Goal: Find specific page/section: Find specific page/section

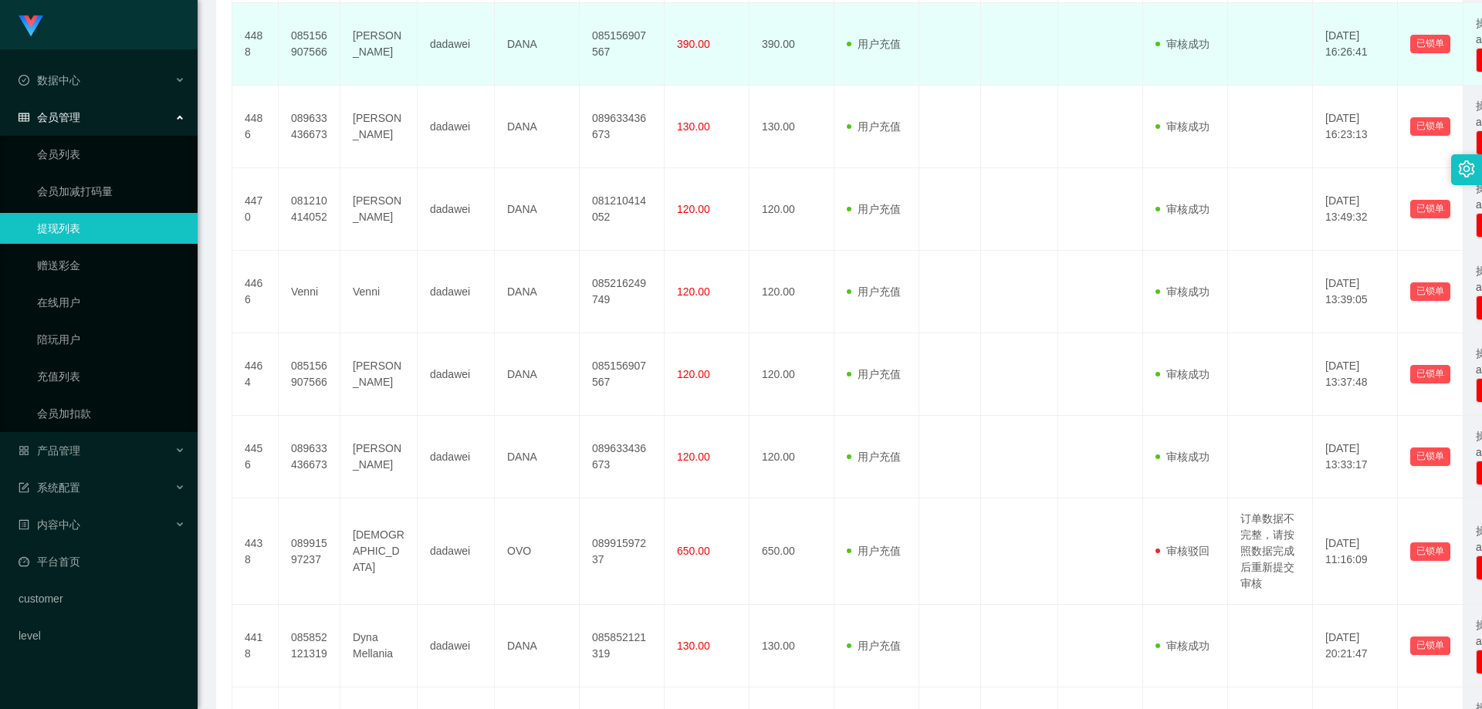
scroll to position [617, 0]
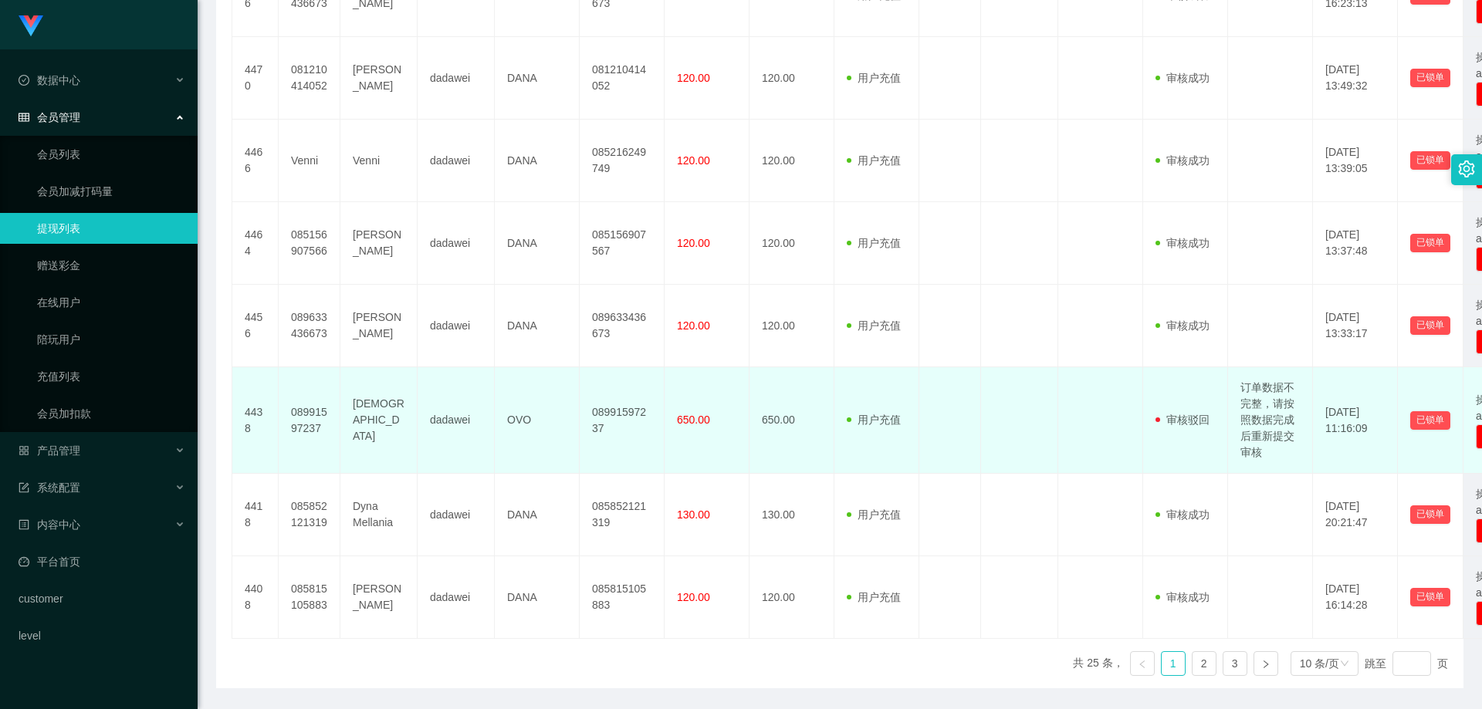
click at [310, 434] on td "08991597237" at bounding box center [310, 420] width 62 height 107
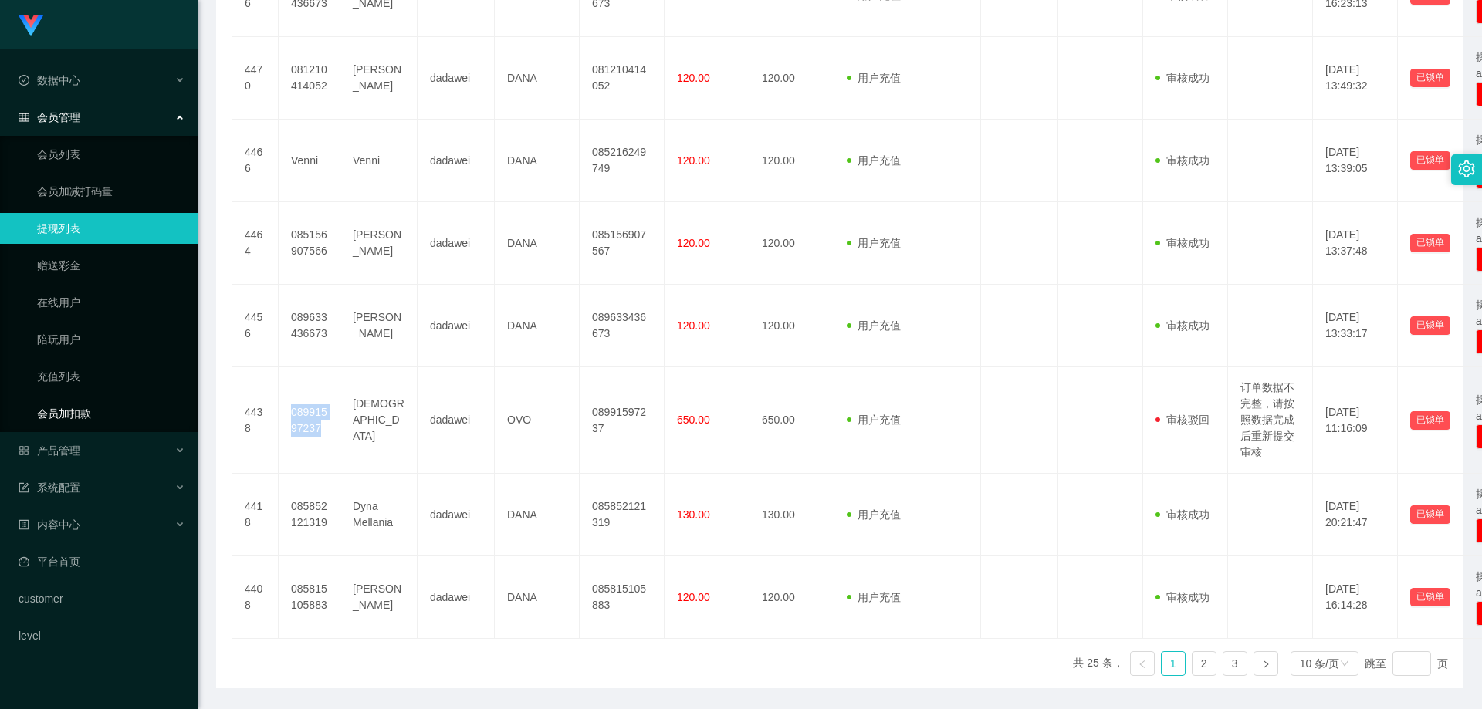
copy td "08991597237"
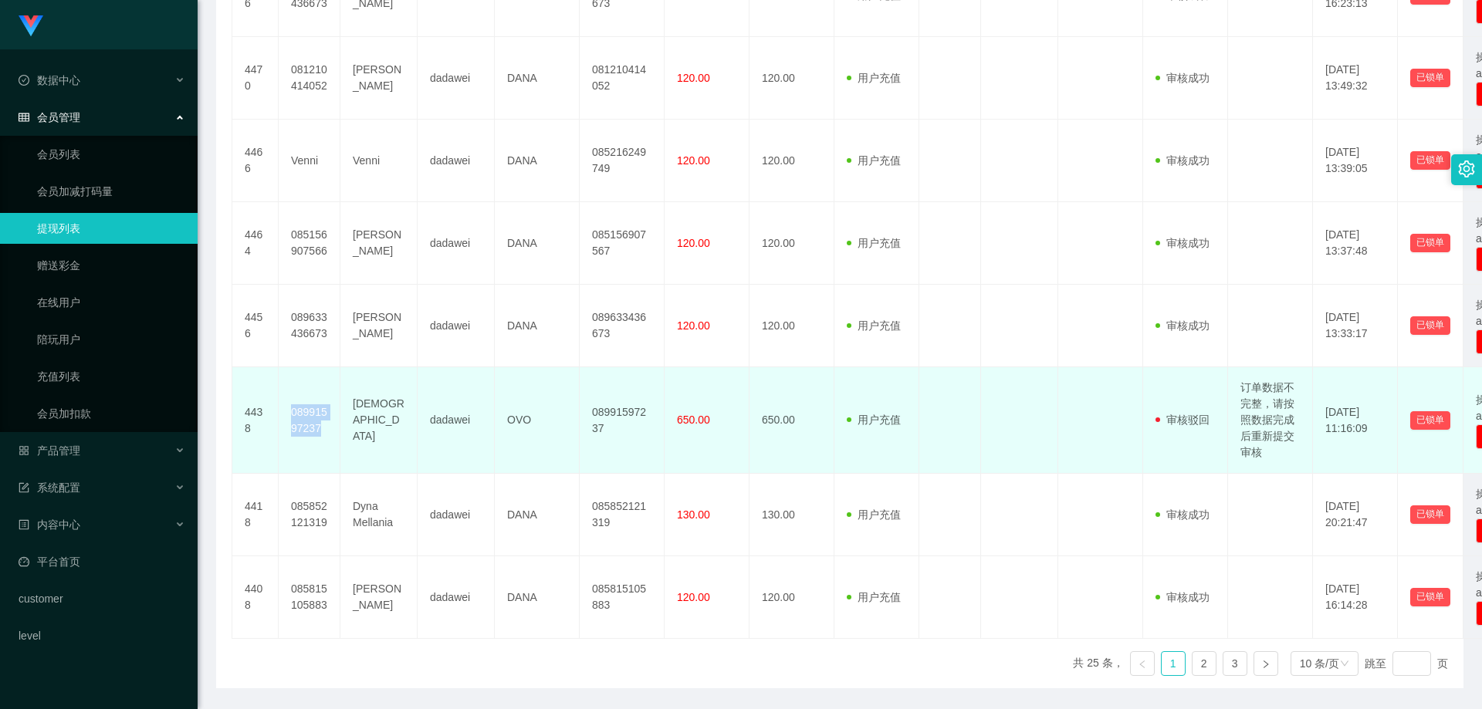
click at [299, 426] on td "08991597237" at bounding box center [310, 420] width 62 height 107
click at [306, 429] on td "08991597237" at bounding box center [310, 420] width 62 height 107
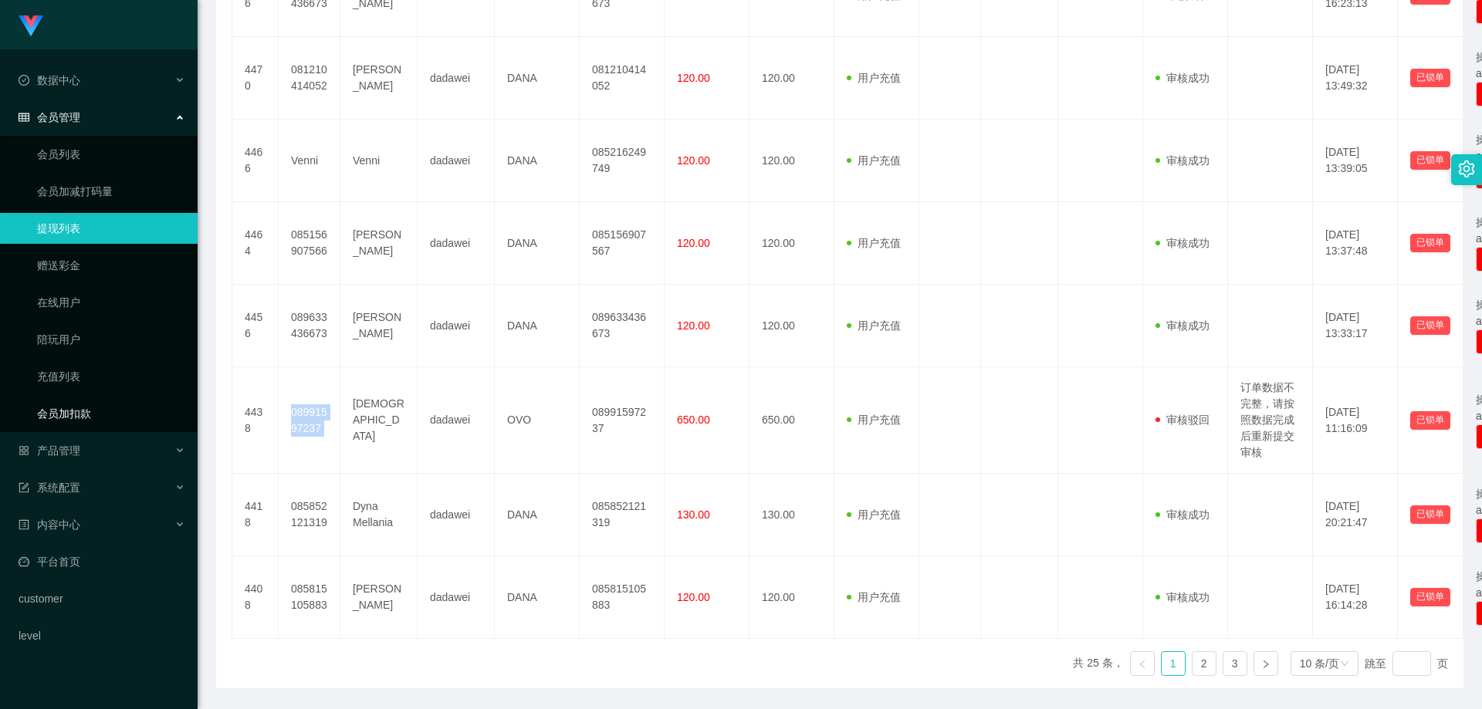
copy td "08991597237"
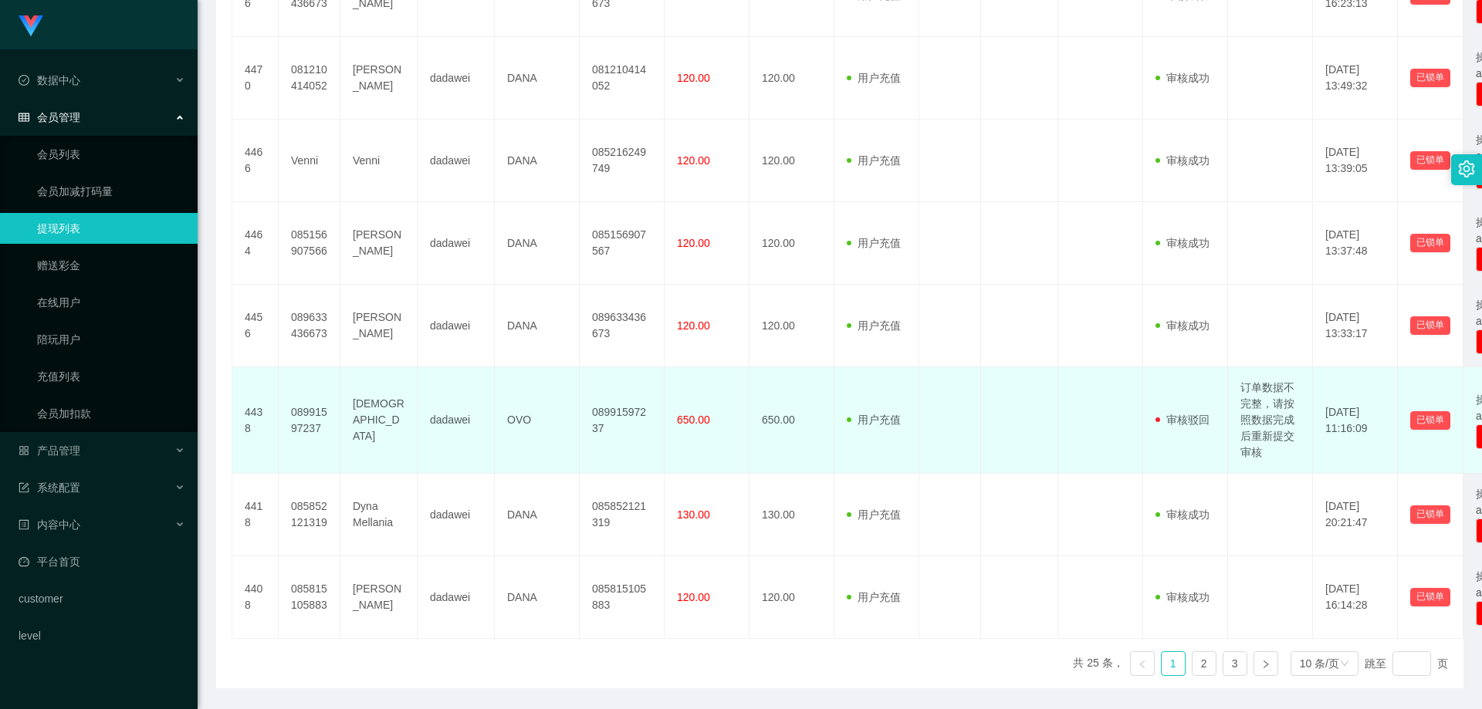
click at [386, 437] on td "[DEMOGRAPHIC_DATA]" at bounding box center [378, 420] width 77 height 107
copy td "[DEMOGRAPHIC_DATA]"
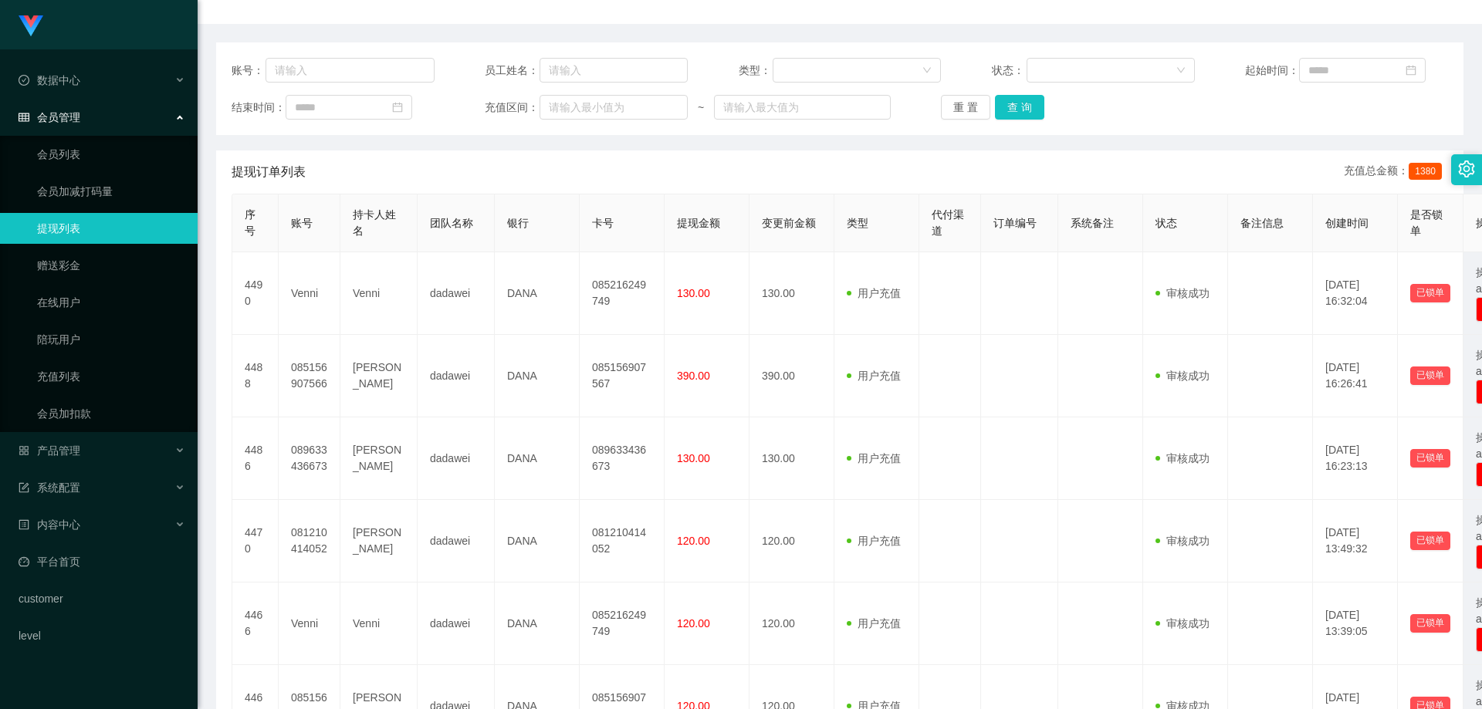
scroll to position [0, 0]
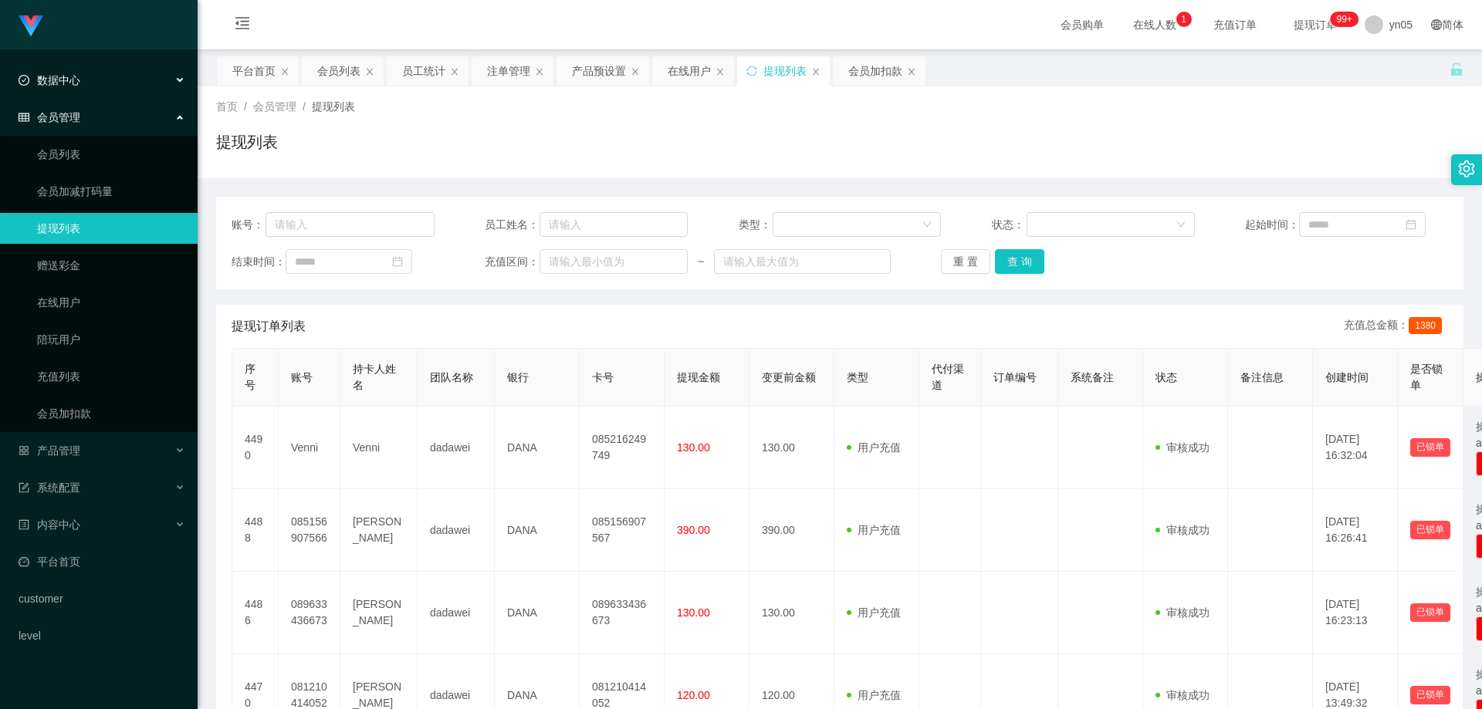
click at [97, 73] on div "数据中心" at bounding box center [99, 80] width 198 height 31
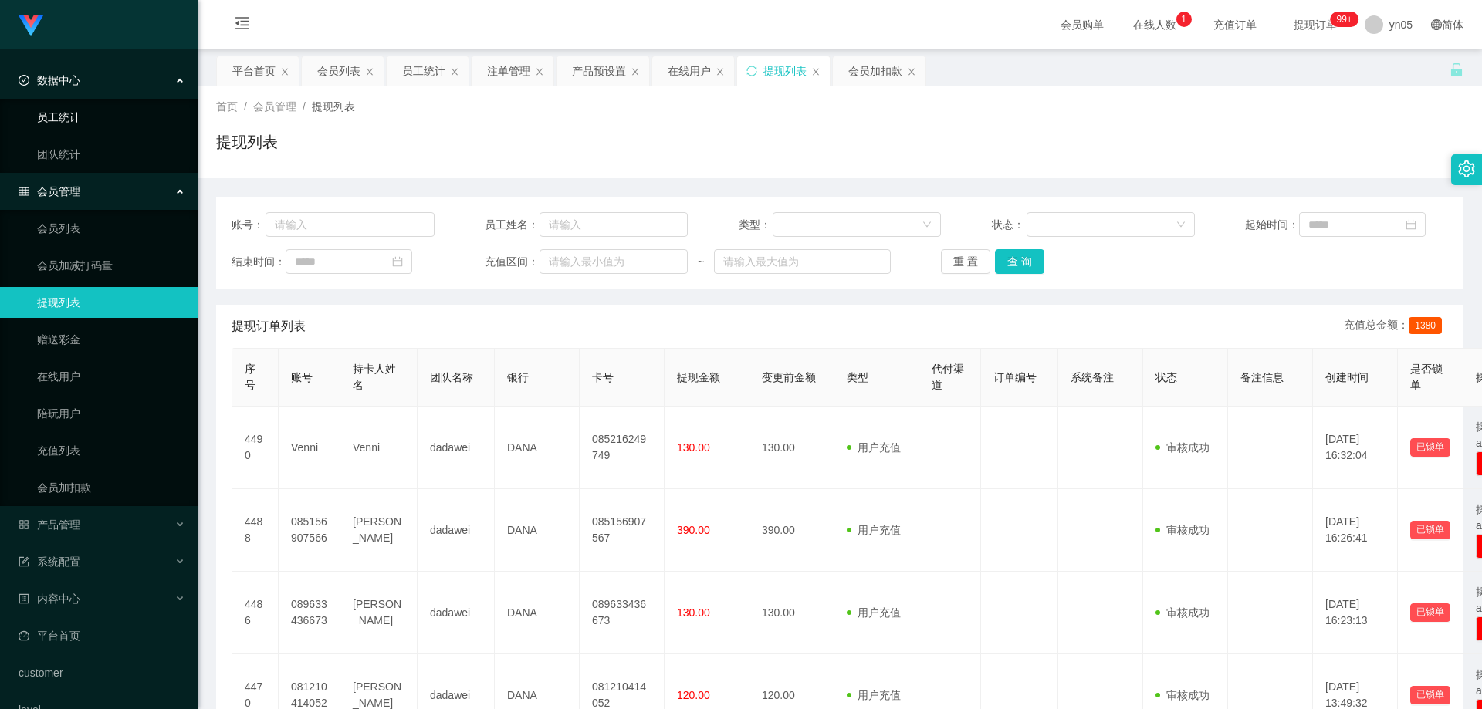
click at [96, 112] on link "员工统计" at bounding box center [111, 117] width 148 height 31
